Goal: Task Accomplishment & Management: Use online tool/utility

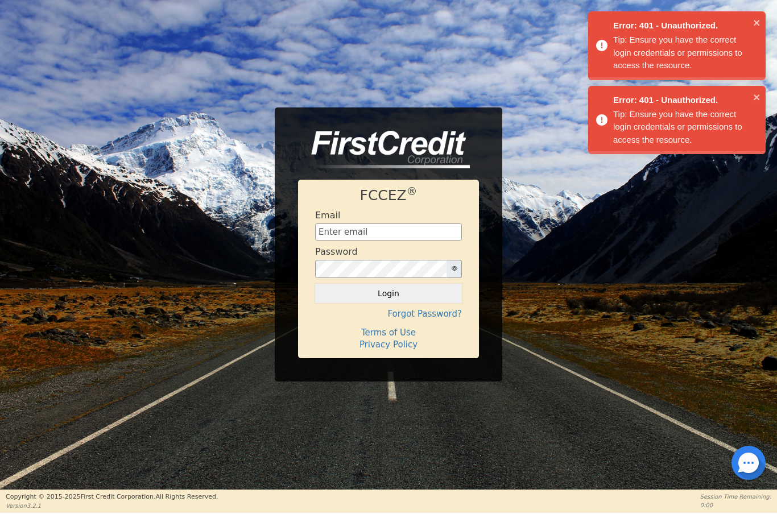
click at [372, 229] on input "text" at bounding box center [388, 232] width 147 height 17
type input "[EMAIL_ADDRESS][DOMAIN_NAME]"
click at [391, 294] on button "Login" at bounding box center [388, 293] width 147 height 19
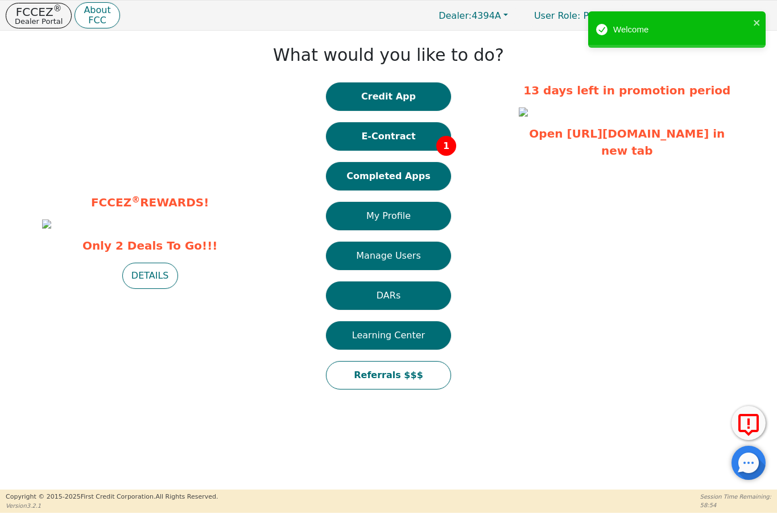
click at [409, 136] on button "E-Contract 1" at bounding box center [388, 136] width 125 height 28
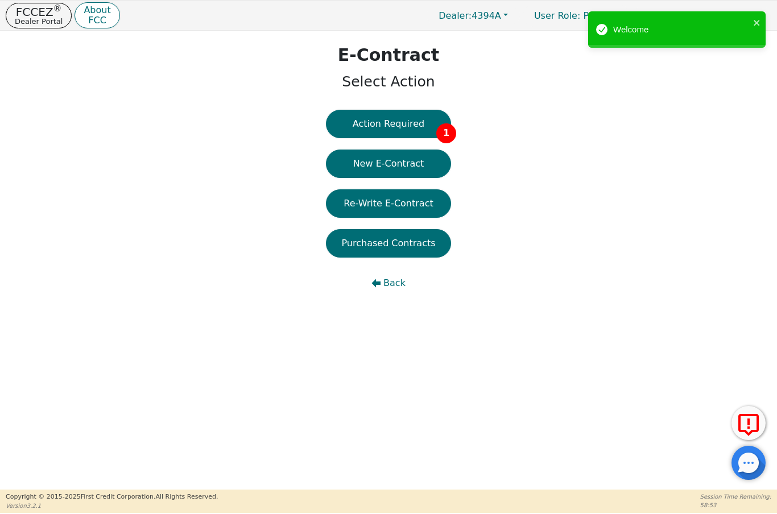
click at [412, 130] on button "Action Required 1" at bounding box center [388, 124] width 125 height 28
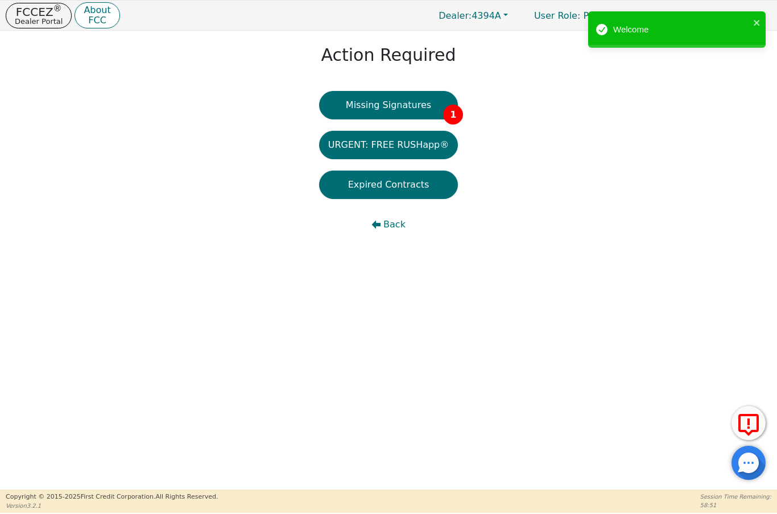
click at [414, 106] on button "Missing Signatures 1" at bounding box center [388, 105] width 139 height 28
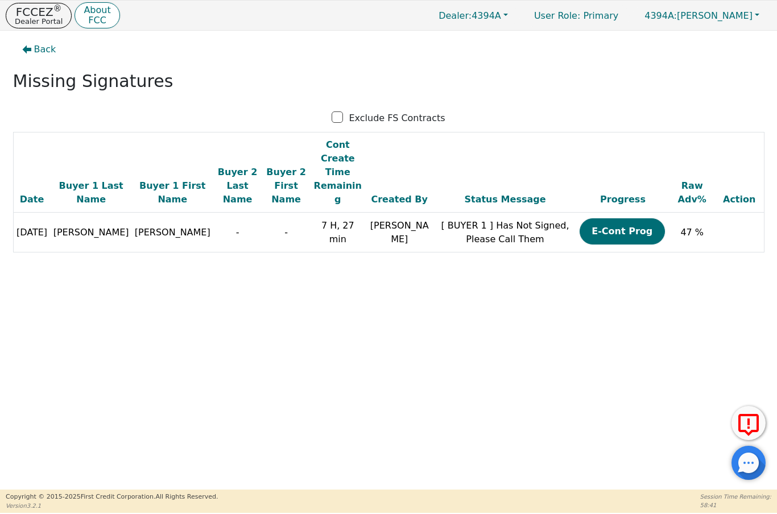
click at [33, 18] on p "Dealer Portal" at bounding box center [39, 21] width 48 height 7
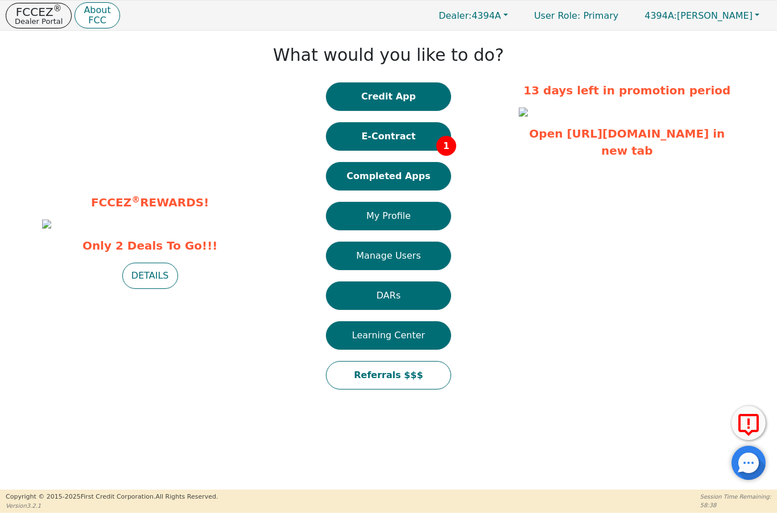
click at [403, 176] on button "Completed Apps" at bounding box center [388, 176] width 125 height 28
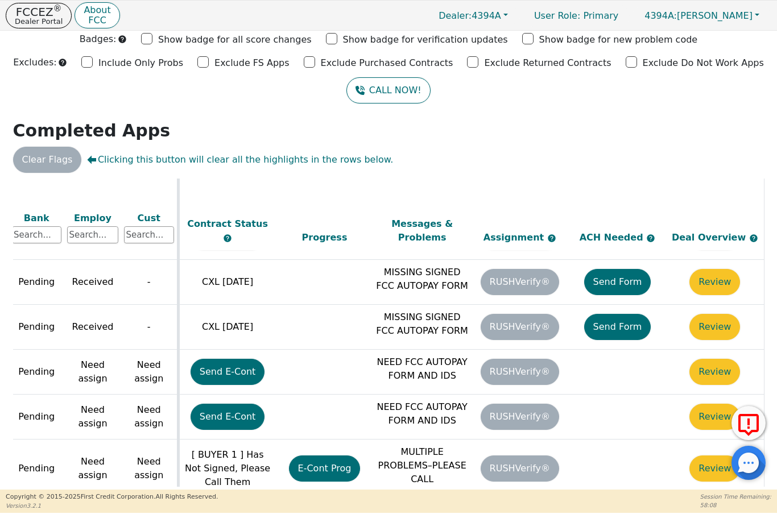
scroll to position [953, 489]
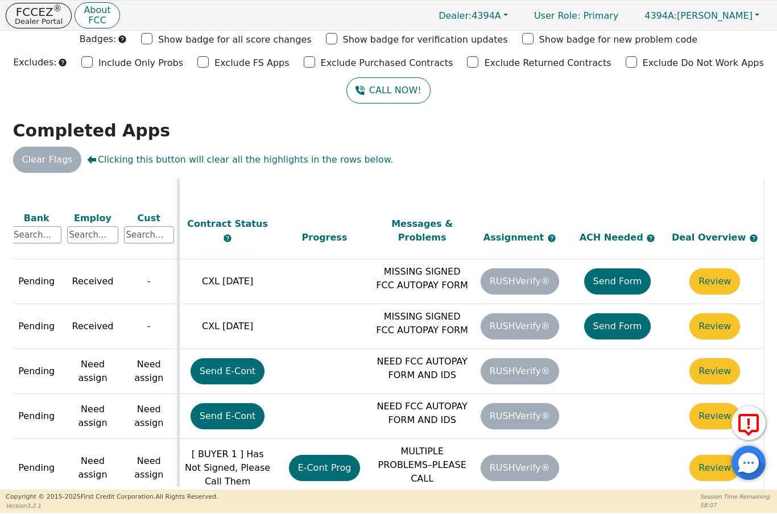
click at [623, 269] on button "Send Form" at bounding box center [617, 282] width 67 height 26
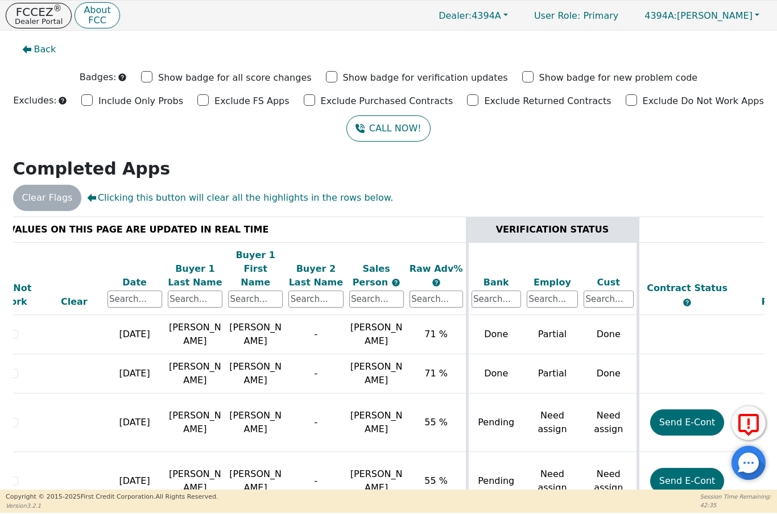
scroll to position [0, 0]
click at [31, 23] on p "Dealer Portal" at bounding box center [39, 21] width 48 height 7
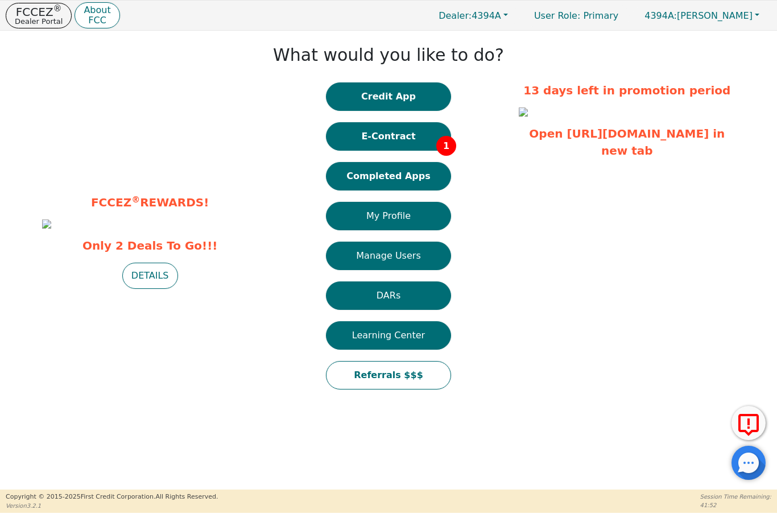
click at [761, 20] on button "4394A: [PERSON_NAME]" at bounding box center [702, 16] width 139 height 18
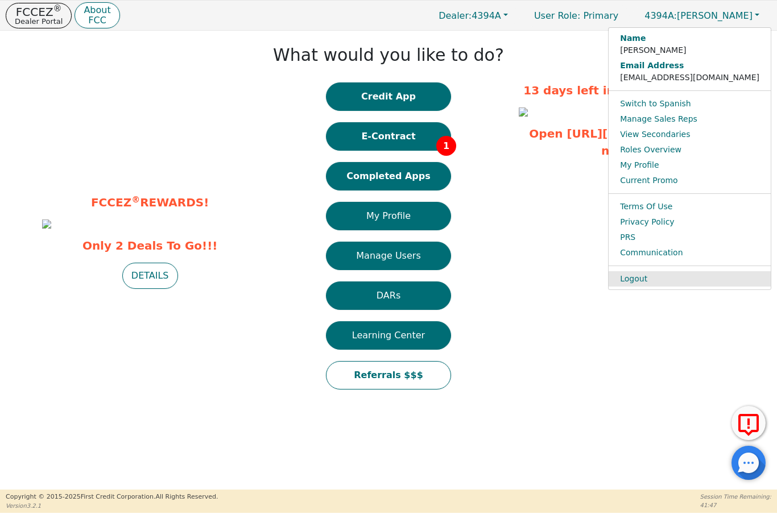
click at [708, 274] on link "Logout" at bounding box center [690, 278] width 162 height 15
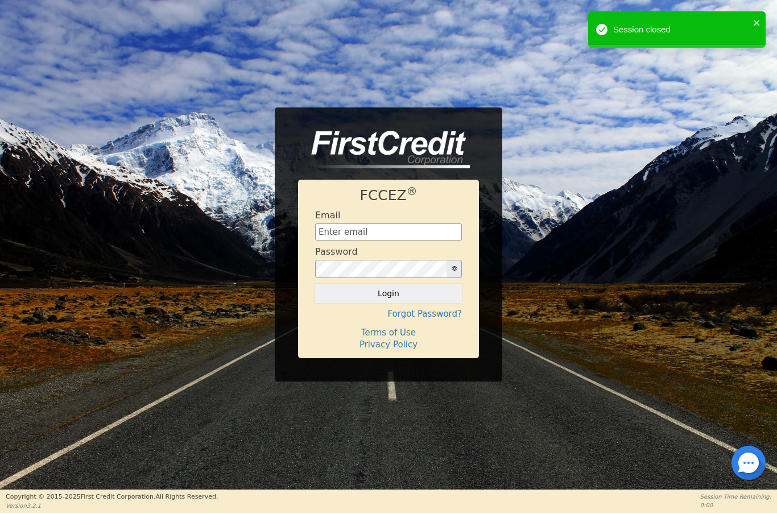
click at [384, 228] on input "text" at bounding box center [388, 232] width 147 height 17
type input "[EMAIL_ADDRESS][DOMAIN_NAME]"
click at [402, 294] on button "Login" at bounding box center [388, 293] width 147 height 19
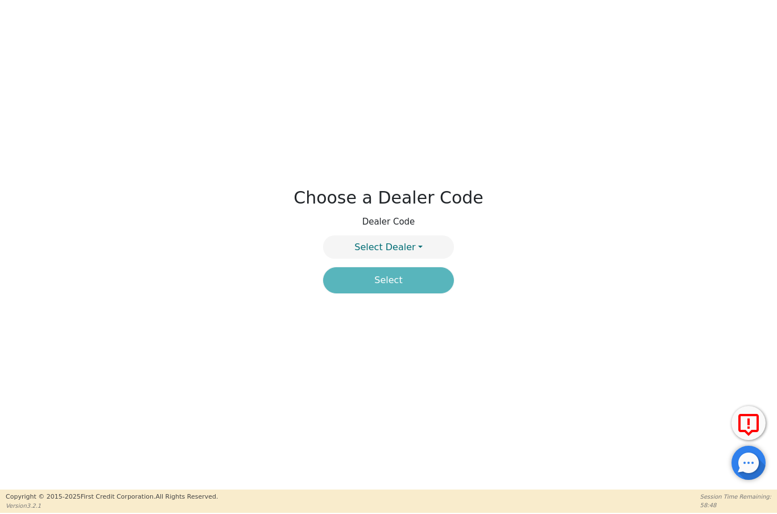
click at [417, 254] on button "Select Dealer" at bounding box center [388, 247] width 131 height 23
click at [415, 271] on link "4394A" at bounding box center [389, 274] width 130 height 15
click at [417, 287] on button "Select" at bounding box center [388, 280] width 131 height 26
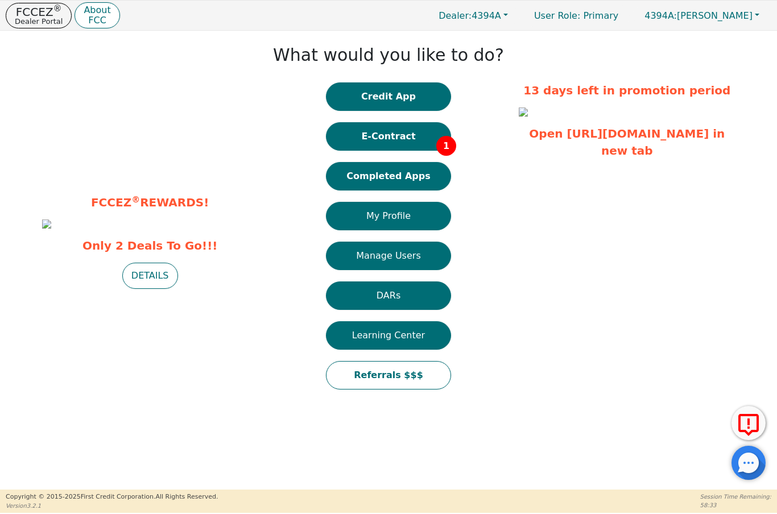
click at [407, 181] on button "Completed Apps" at bounding box center [388, 176] width 125 height 28
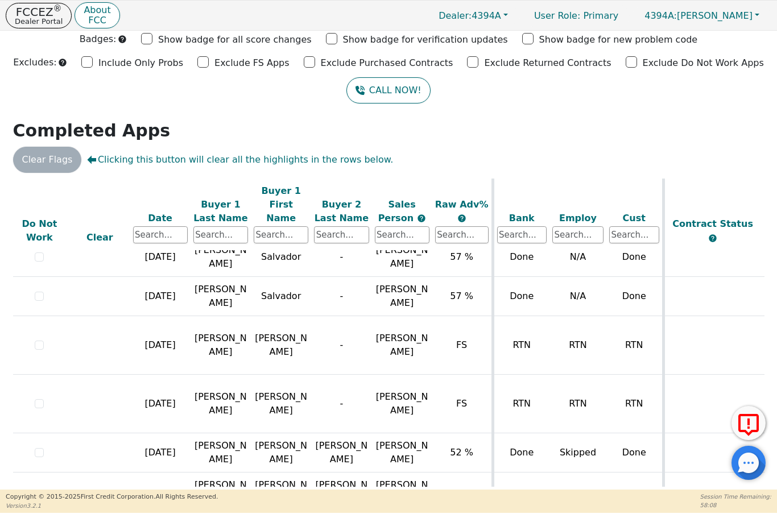
scroll to position [352, 4]
